Goal: Information Seeking & Learning: Learn about a topic

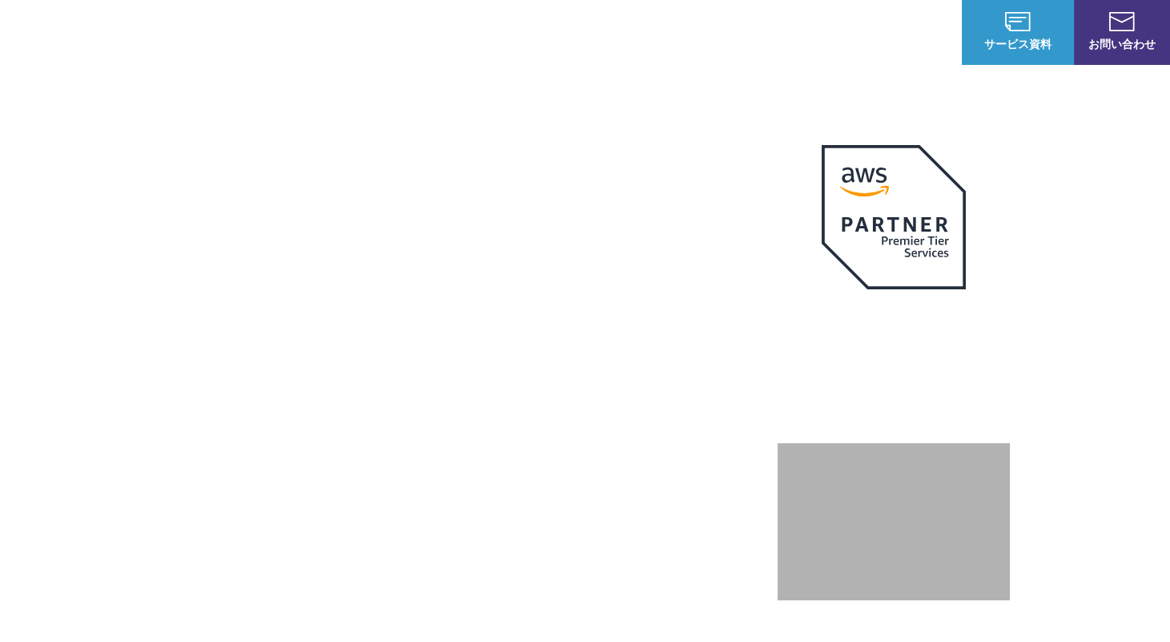
click at [240, 129] on link "AWS請求代行サービス" at bounding box center [230, 136] width 113 height 16
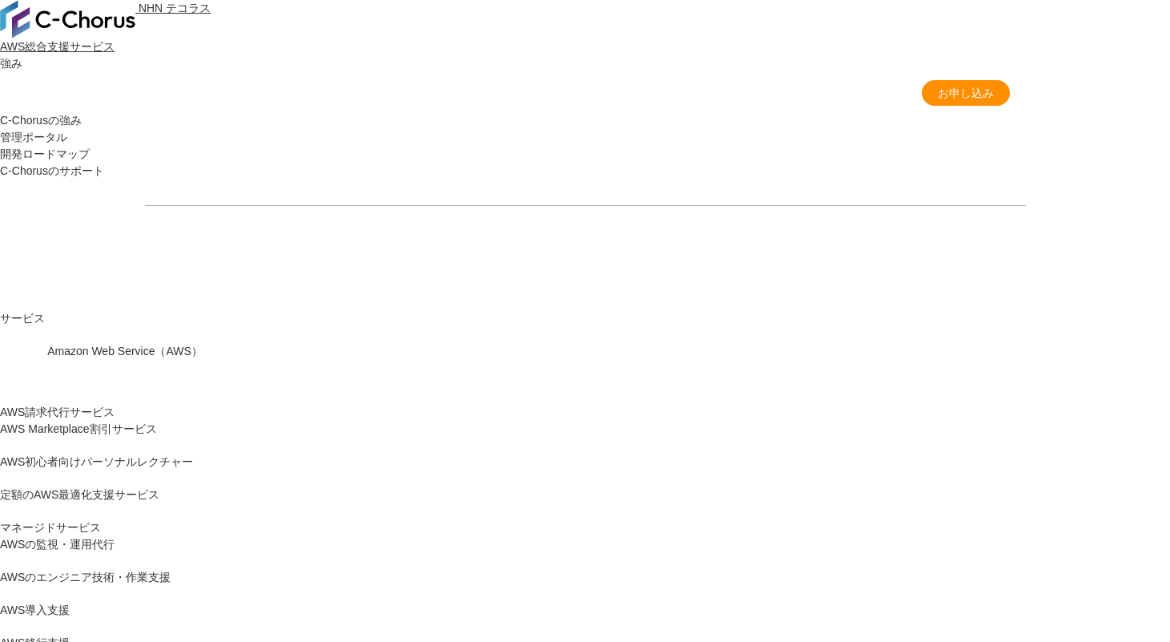
drag, startPoint x: 277, startPoint y: 135, endPoint x: 645, endPoint y: 135, distance: 367.7
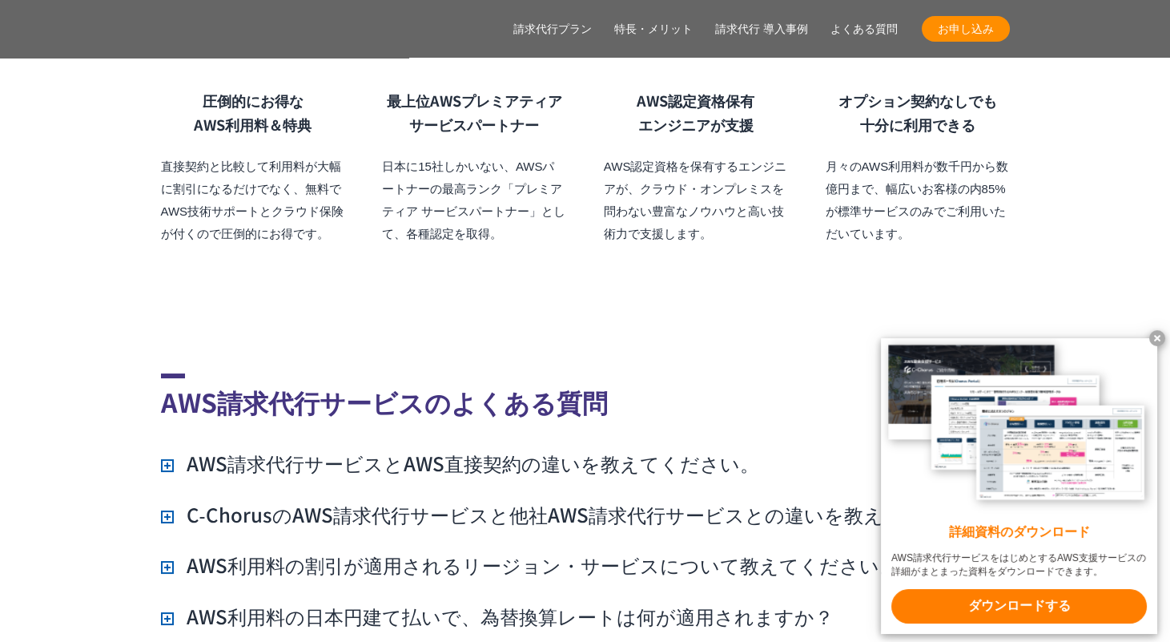
scroll to position [13330, 0]
click at [1158, 332] on x-t at bounding box center [1157, 338] width 16 height 16
